Goal: Ask a question: Seek information or help from site administrators or community

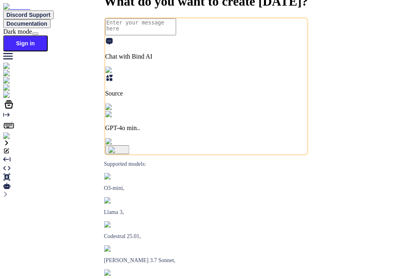
type textarea "x"
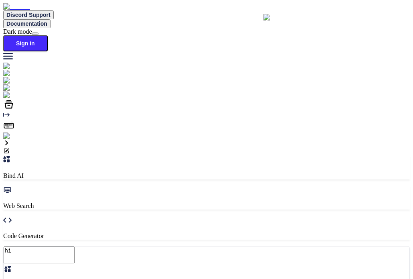
type textarea "x"
click at [12, 140] on img at bounding box center [14, 135] width 22 height 7
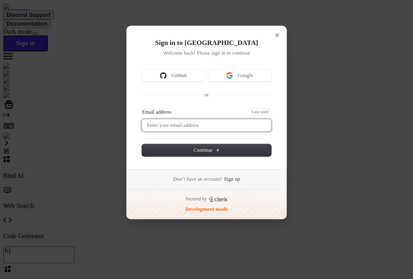
click at [170, 126] on input "Email address" at bounding box center [206, 125] width 129 height 12
click at [142, 108] on button "submit" at bounding box center [145, 109] width 6 height 2
type input "testbind3@mailinator.com"
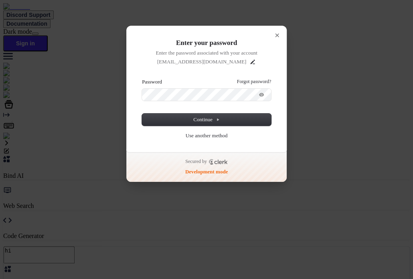
click at [142, 78] on button "submit" at bounding box center [145, 79] width 6 height 2
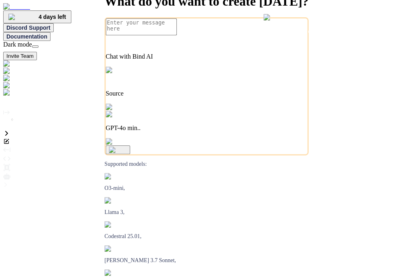
type textarea "x"
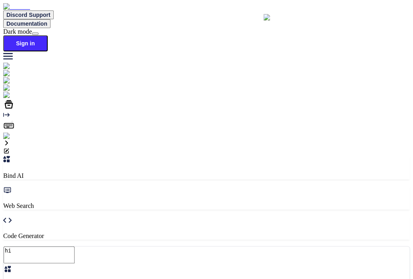
type textarea "x"
click at [14, 140] on img at bounding box center [14, 135] width 22 height 7
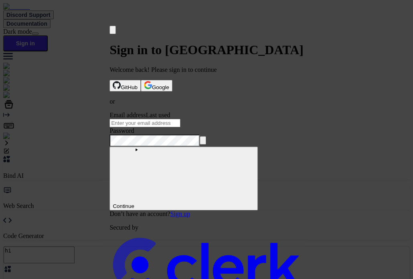
click at [194, 118] on div "Email address Last used" at bounding box center [207, 120] width 194 height 16
click at [181, 124] on input "Email address" at bounding box center [145, 123] width 71 height 8
type input "testbind3@mailinator.com"
click at [110, 112] on button "submit" at bounding box center [113, 113] width 6 height 2
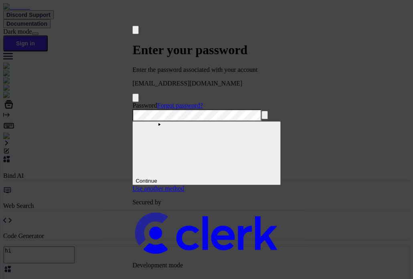
click at [132, 102] on button "submit" at bounding box center [135, 103] width 6 height 2
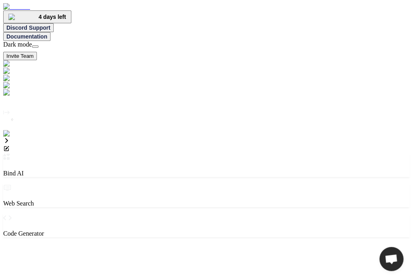
type textarea "x"
click at [75, 244] on textarea "hi" at bounding box center [39, 252] width 71 height 17
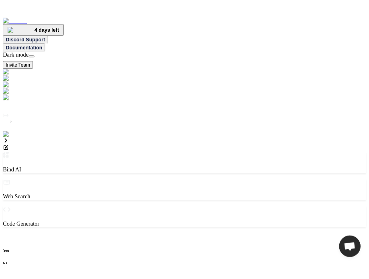
scroll to position [3, 0]
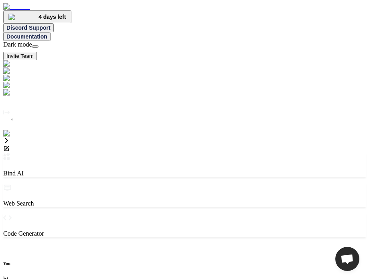
type textarea "x"
